Goal: Information Seeking & Learning: Learn about a topic

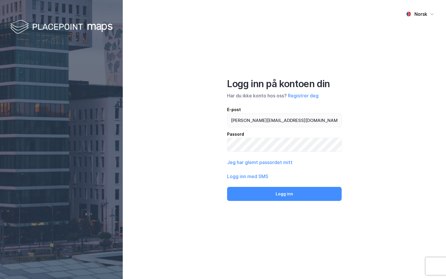
type input "[PERSON_NAME][EMAIL_ADDRESS][DOMAIN_NAME]"
click at [227, 187] on button "Logg inn" at bounding box center [284, 194] width 114 height 14
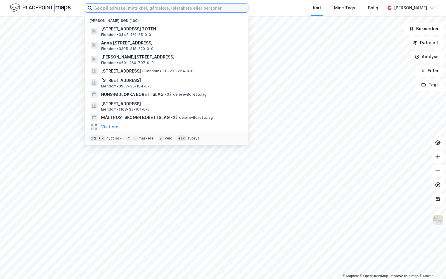
click at [119, 8] on input at bounding box center [170, 8] width 156 height 9
paste input "3322-58/222/0/0"
type input "3322-58/222/0/0"
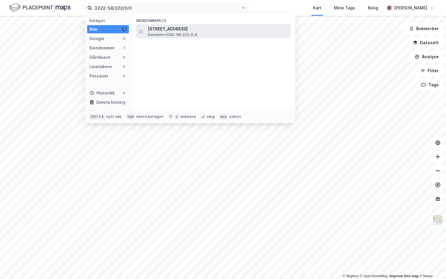
click at [162, 33] on span "Eiendom • 3322-58-222-0-0" at bounding box center [173, 34] width 50 height 5
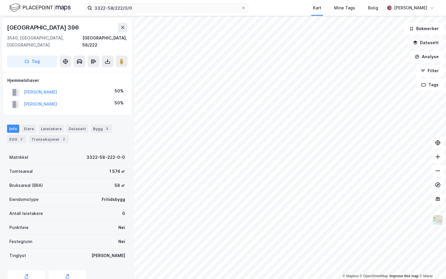
click at [426, 41] on button "Datasett" at bounding box center [426, 43] width 36 height 12
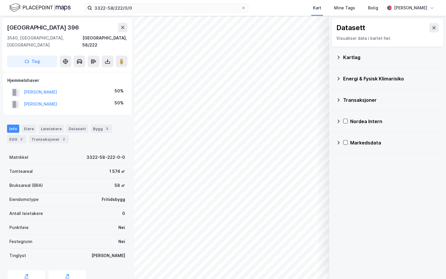
click at [347, 55] on div "Kartlag" at bounding box center [391, 57] width 96 height 7
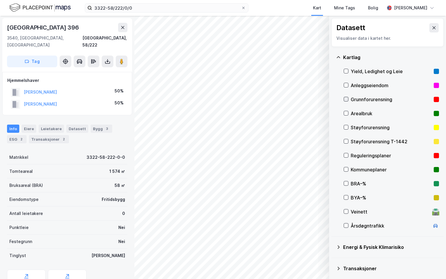
click at [345, 98] on icon at bounding box center [346, 99] width 4 height 4
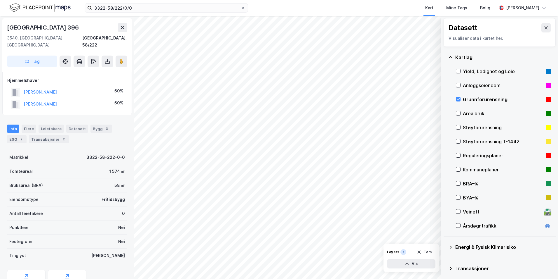
scroll to position [45, 0]
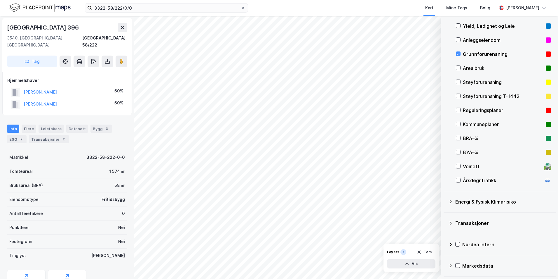
click at [445, 200] on icon at bounding box center [451, 201] width 5 height 5
drag, startPoint x: 466, startPoint y: 214, endPoint x: 464, endPoint y: 219, distance: 4.8
click at [445, 214] on icon at bounding box center [466, 215] width 4 height 4
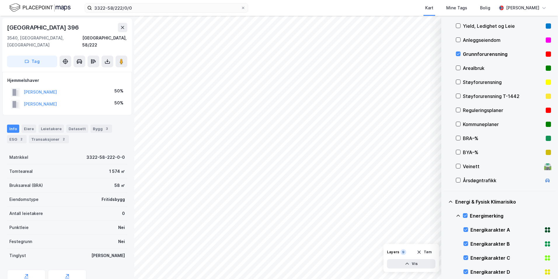
click at [445, 216] on icon at bounding box center [458, 215] width 5 height 5
click at [445, 244] on icon at bounding box center [466, 243] width 4 height 4
click at [445, 242] on icon at bounding box center [458, 243] width 5 height 5
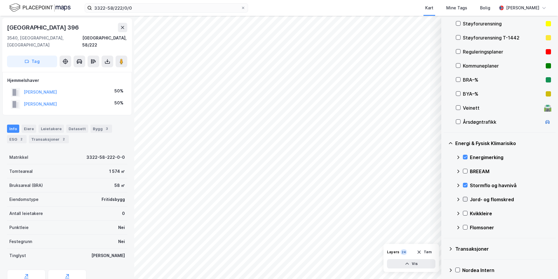
click at [445, 200] on icon at bounding box center [466, 199] width 4 height 4
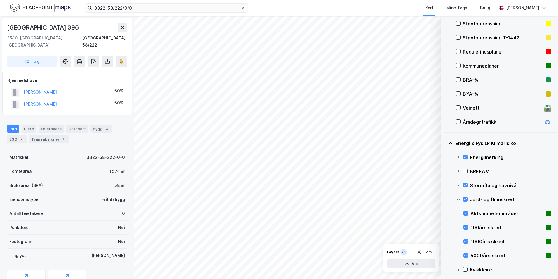
click at [445, 198] on icon at bounding box center [458, 199] width 5 height 5
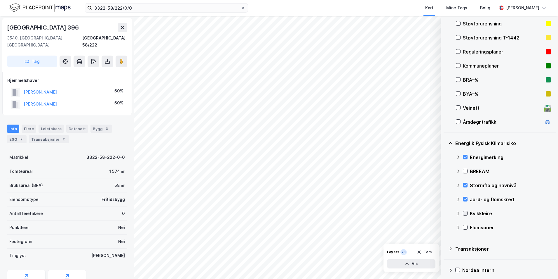
click at [445, 213] on icon at bounding box center [466, 213] width 4 height 4
click at [445, 213] on icon at bounding box center [458, 213] width 5 height 5
click at [445, 226] on icon at bounding box center [466, 227] width 4 height 4
click at [445, 226] on icon at bounding box center [459, 227] width 4 height 2
